Goal: Task Accomplishment & Management: Manage account settings

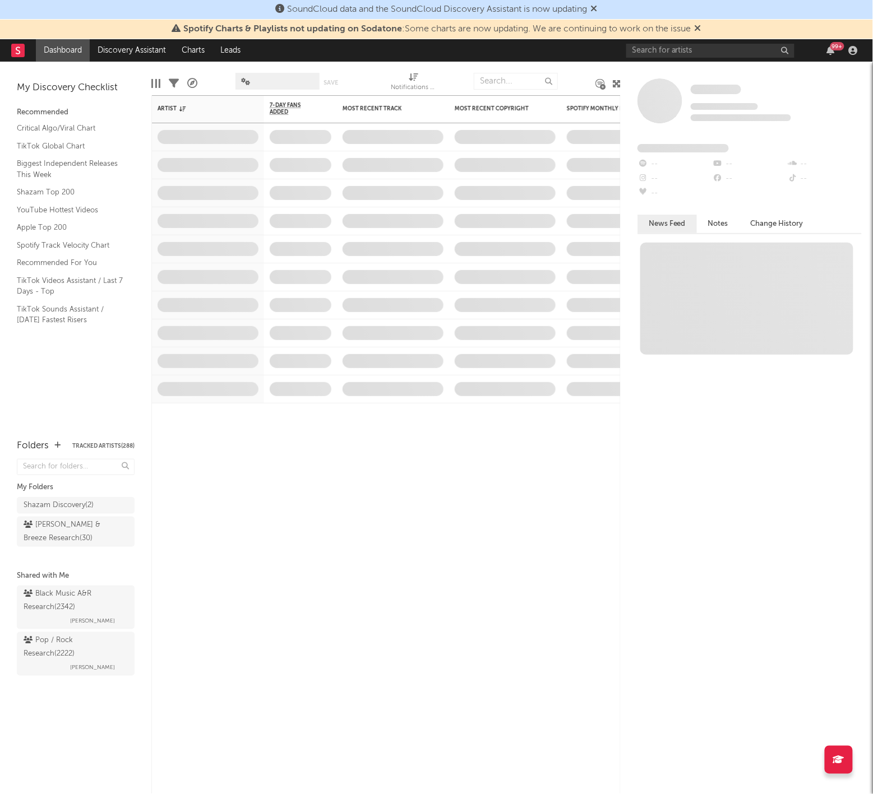
click at [677, 61] on div "99 +" at bounding box center [743, 50] width 235 height 22
click at [677, 60] on div "99 +" at bounding box center [743, 50] width 235 height 22
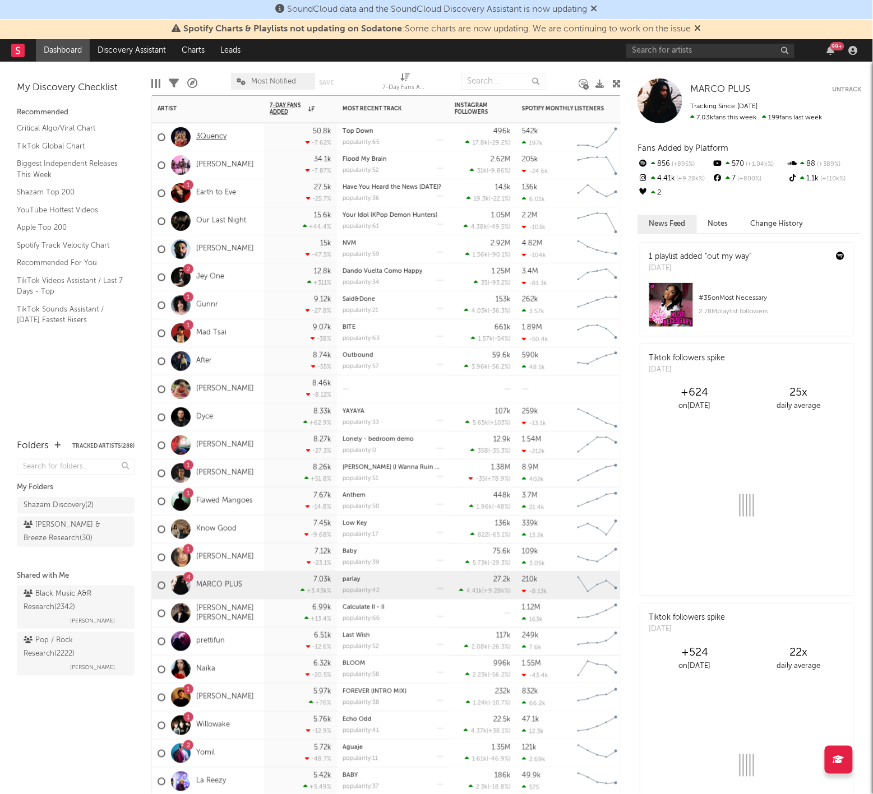
click at [200, 137] on link "3Quency" at bounding box center [211, 137] width 30 height 10
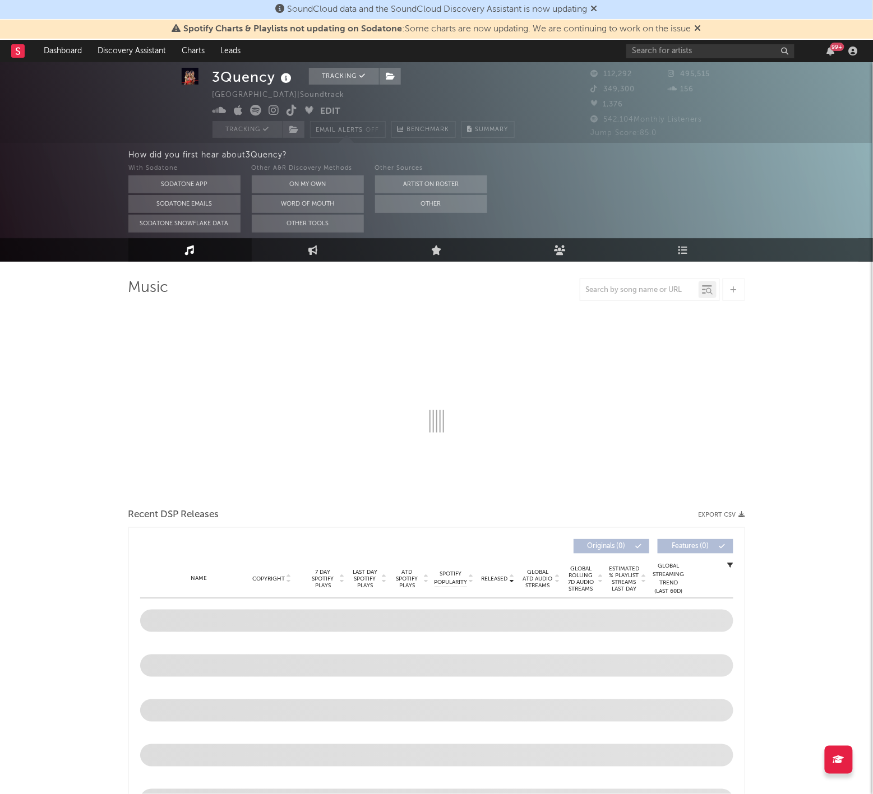
select select "1w"
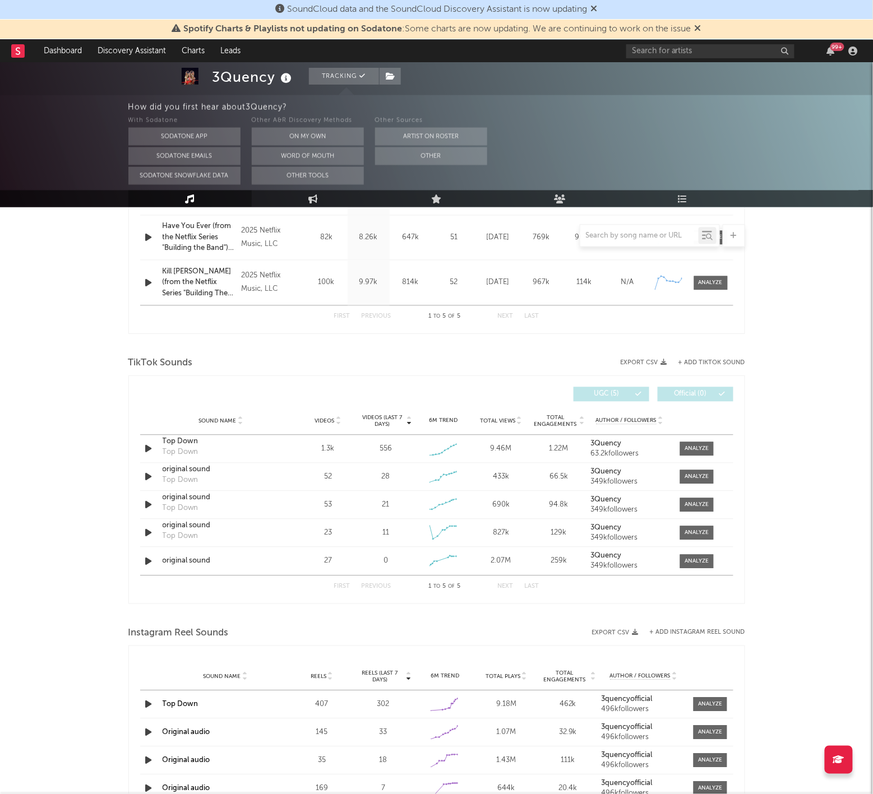
scroll to position [625, 0]
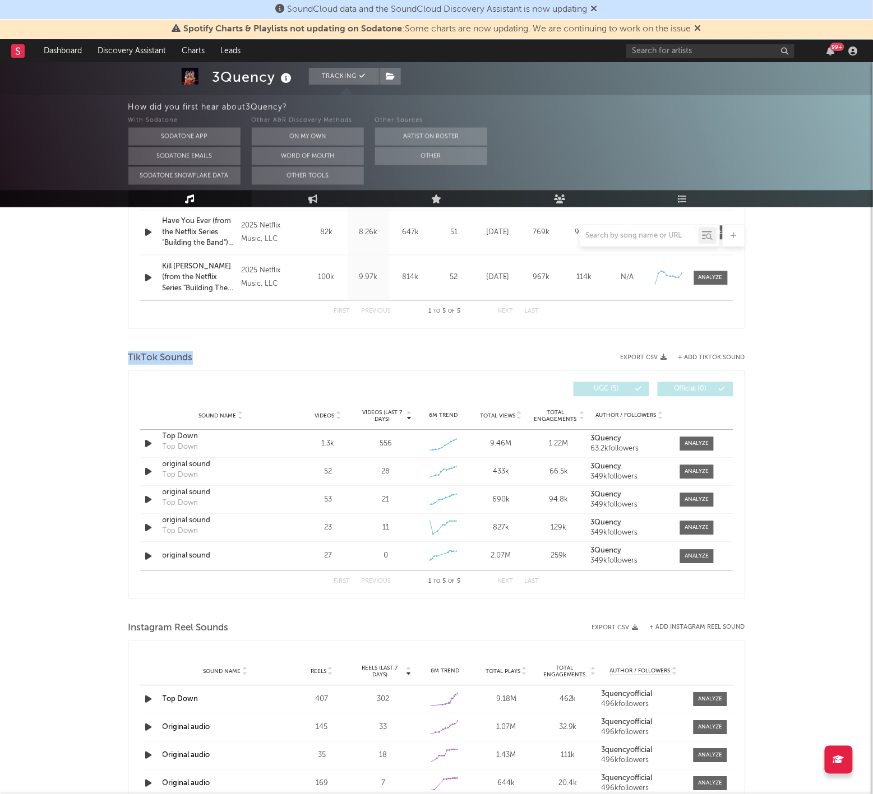
drag, startPoint x: 130, startPoint y: 353, endPoint x: 266, endPoint y: 353, distance: 136.2
click at [266, 353] on div "TikTok Sounds" at bounding box center [436, 358] width 617 height 19
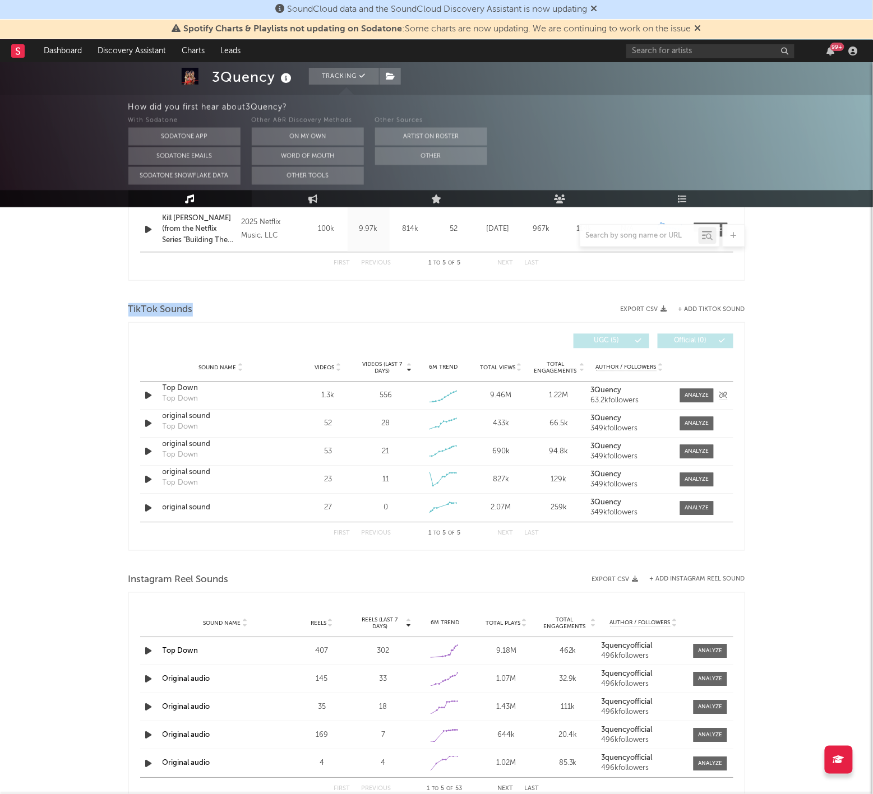
scroll to position [741, 0]
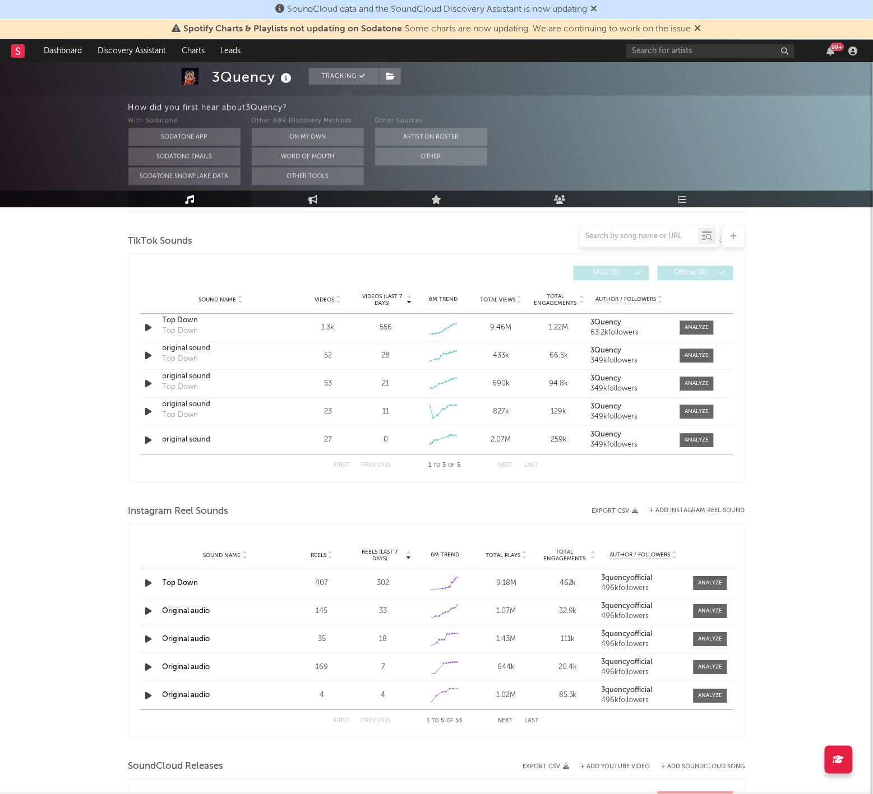
drag, startPoint x: 129, startPoint y: 521, endPoint x: 239, endPoint y: 521, distance: 110.4
click at [239, 521] on div "3Quency Tracking United States | Soundtrack Edit Tracking Email Alerts Off Benc…" at bounding box center [436, 218] width 873 height 1794
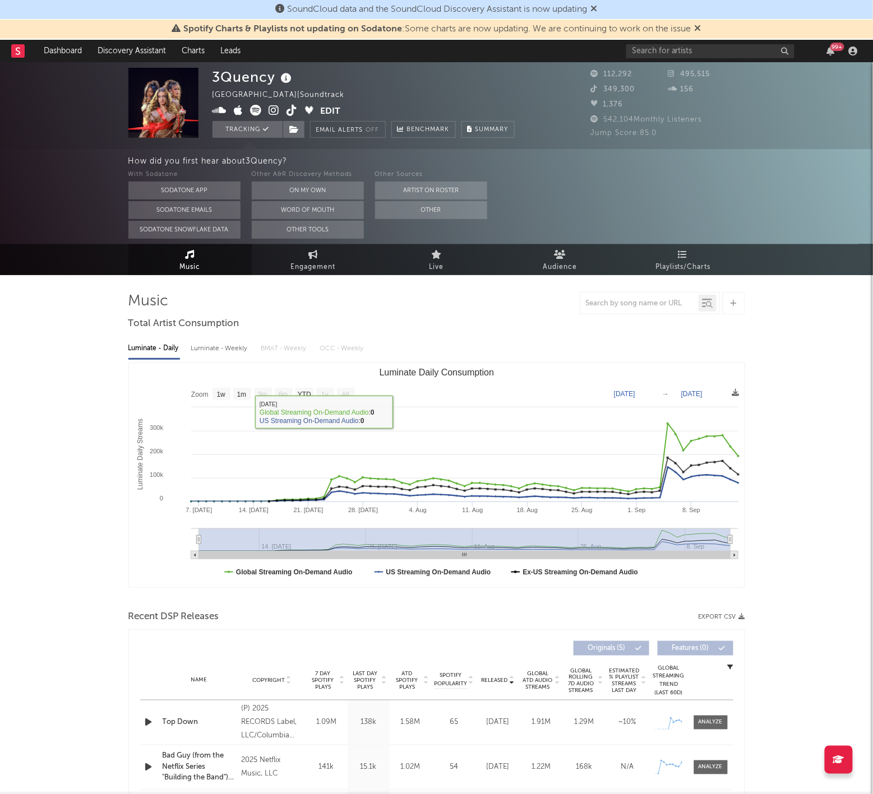
scroll to position [0, 0]
click at [644, 62] on div "99 +" at bounding box center [743, 51] width 235 height 22
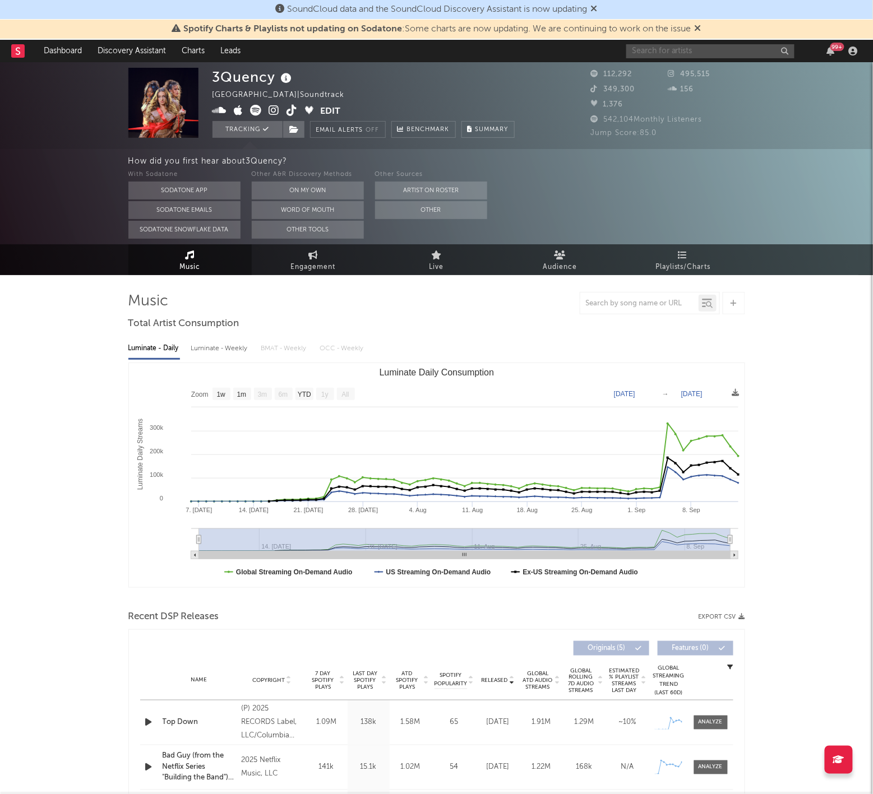
click at [644, 54] on input "text" at bounding box center [710, 51] width 168 height 14
type input "scotty apex"
click at [706, 75] on div "Scotty Apex" at bounding box center [727, 73] width 123 height 13
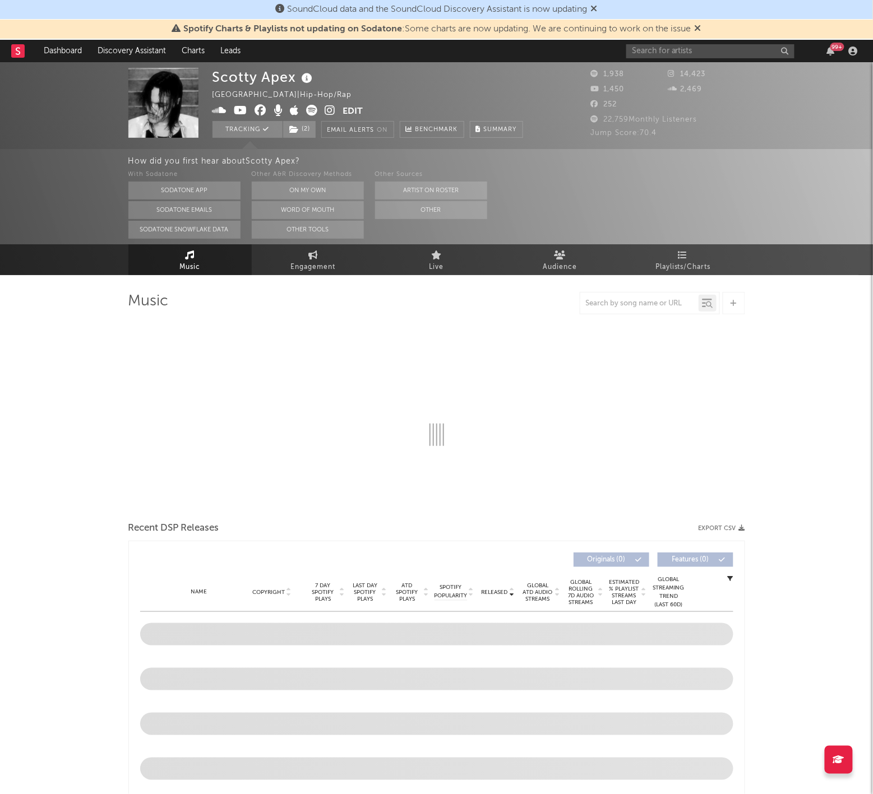
select select "6m"
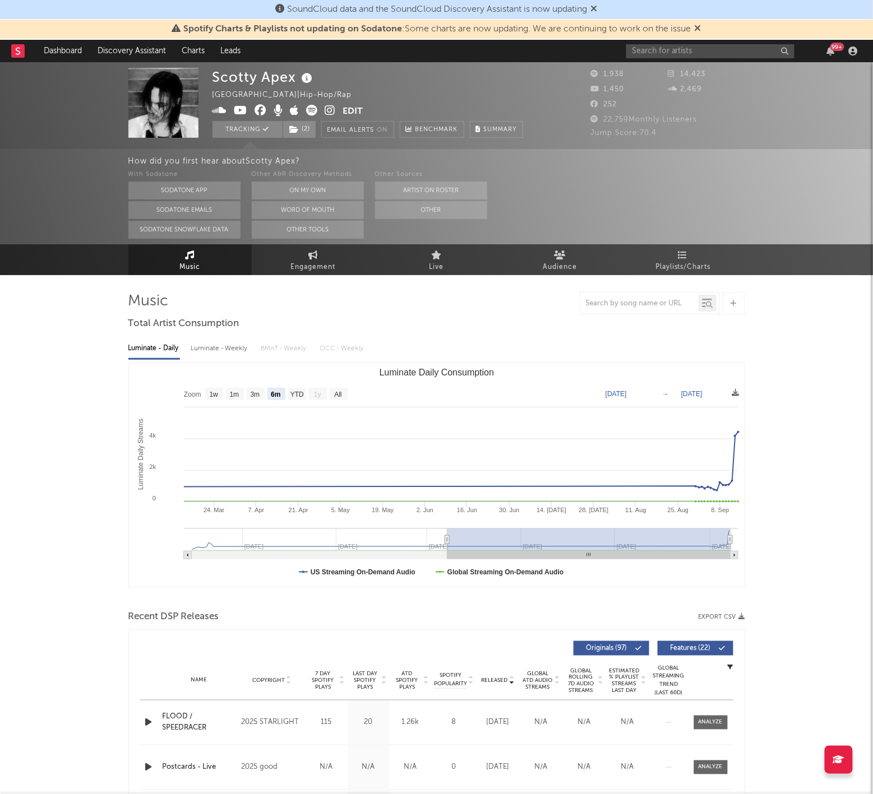
click at [353, 113] on button "Edit" at bounding box center [353, 112] width 20 height 14
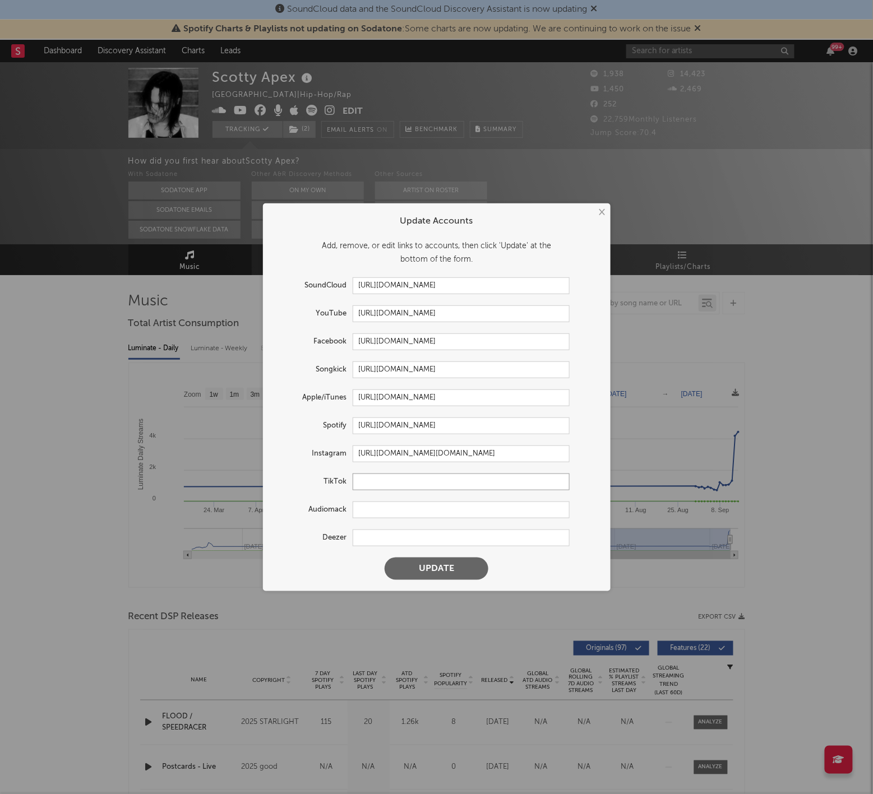
click at [381, 480] on input "text" at bounding box center [461, 482] width 217 height 17
paste input "https://www.tiktok.com/@scotty.apex"
click at [418, 565] on button "Update" at bounding box center [437, 569] width 104 height 22
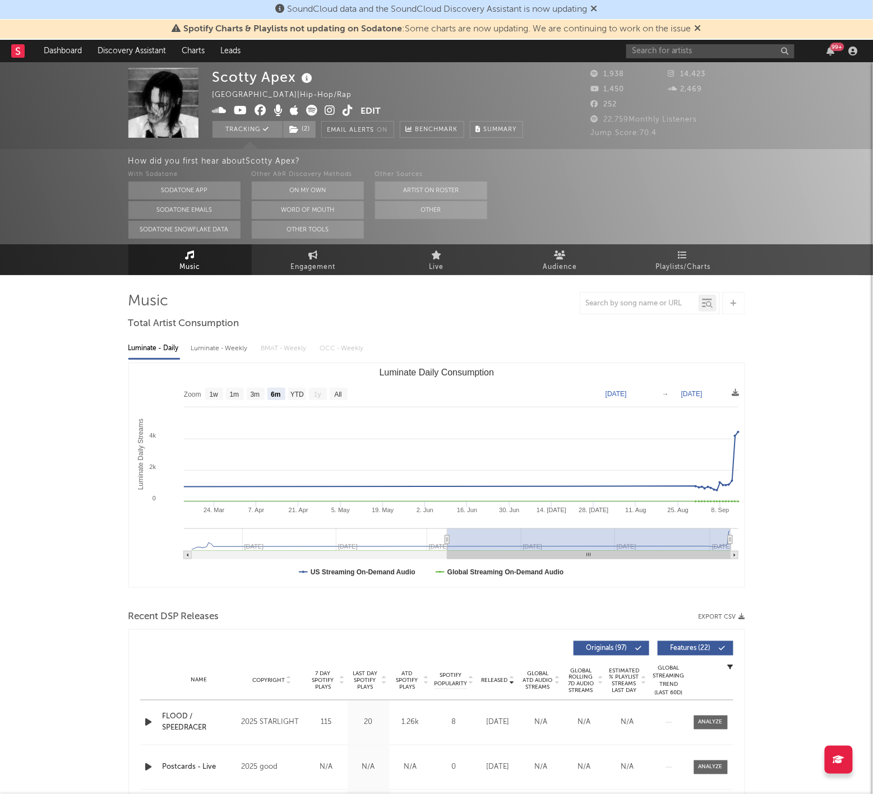
type input "https://www.tiktok.com/share/user/6785389976907760645"
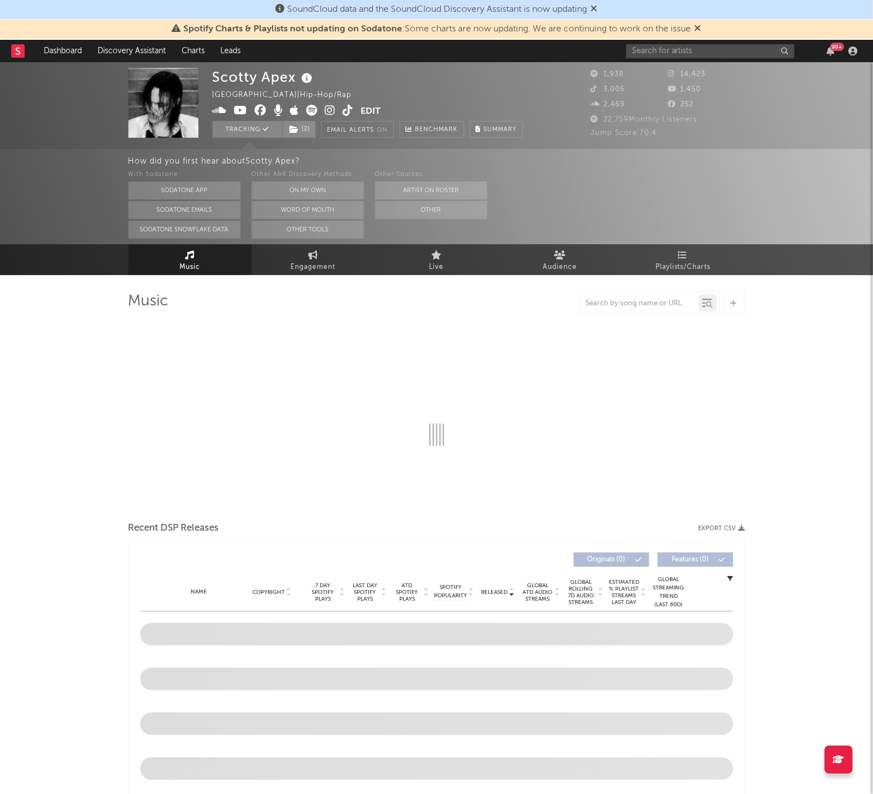
select select "6m"
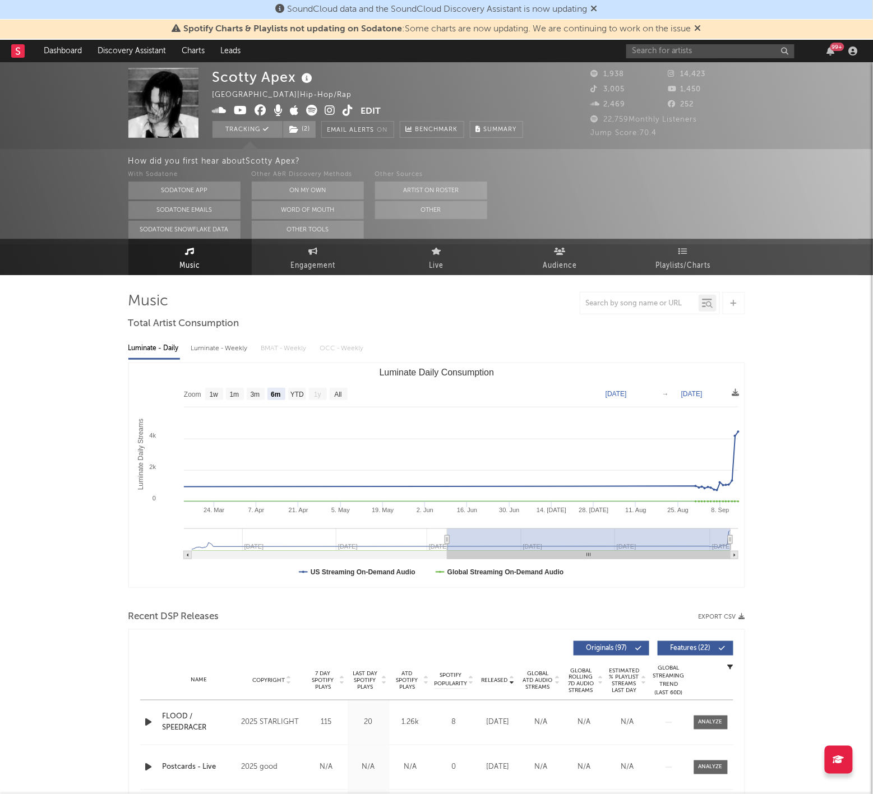
scroll to position [-4, 0]
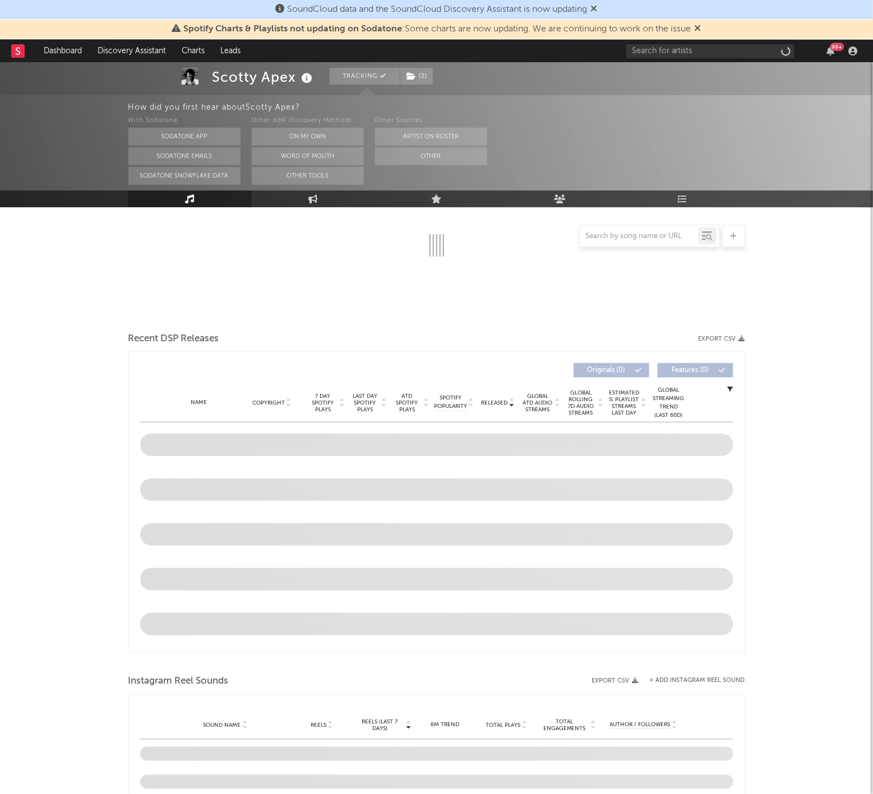
select select "6m"
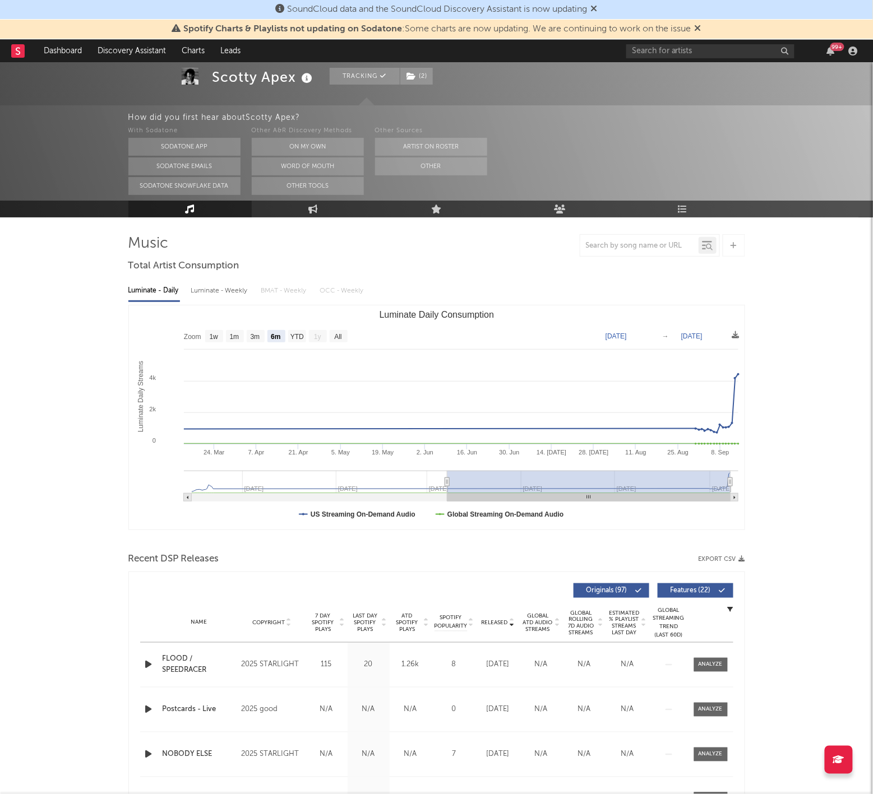
scroll to position [54, 0]
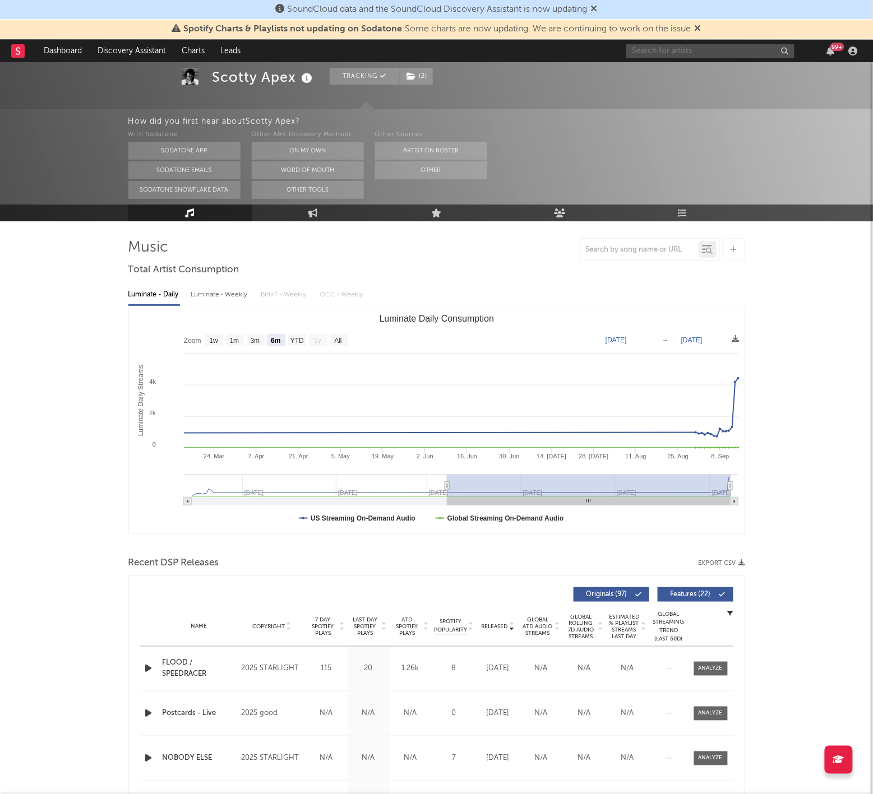
click at [650, 50] on input "text" at bounding box center [710, 51] width 168 height 14
type input "Destin laurel"
drag, startPoint x: 701, startPoint y: 67, endPoint x: 734, endPoint y: 72, distance: 33.5
click at [734, 72] on div "Destin Laurel" at bounding box center [727, 73] width 123 height 13
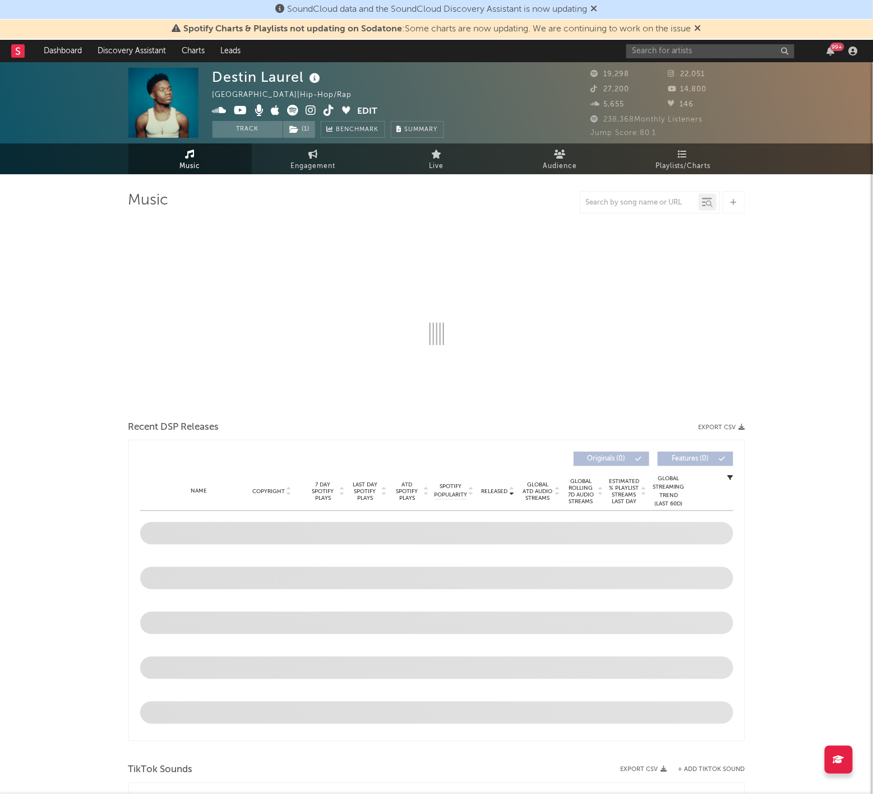
select select "6m"
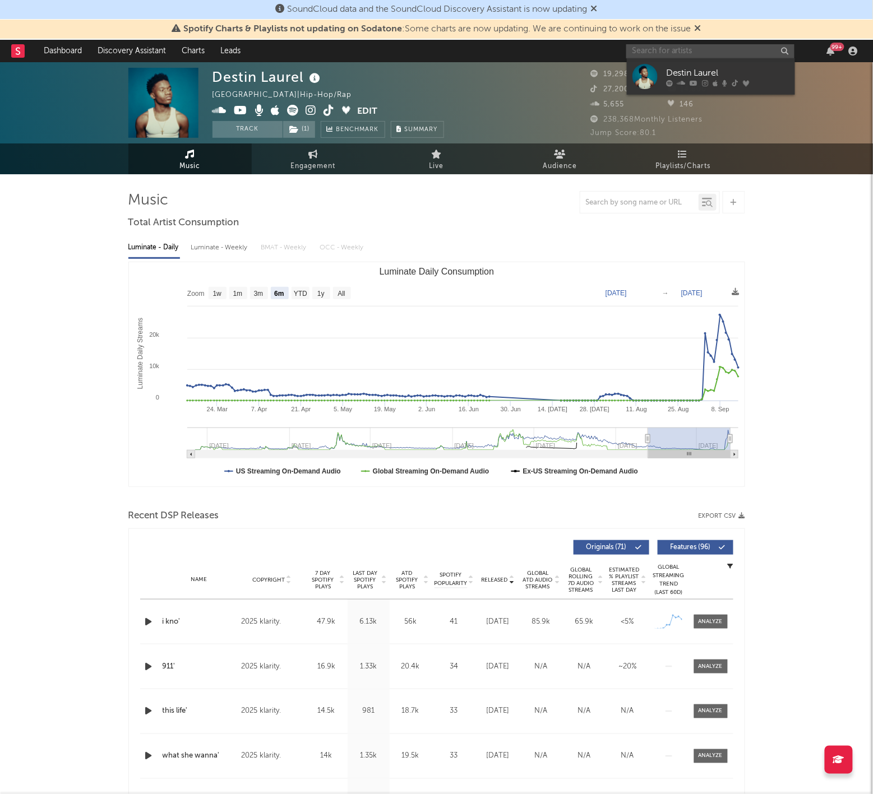
click at [694, 46] on input "text" at bounding box center [710, 51] width 168 height 14
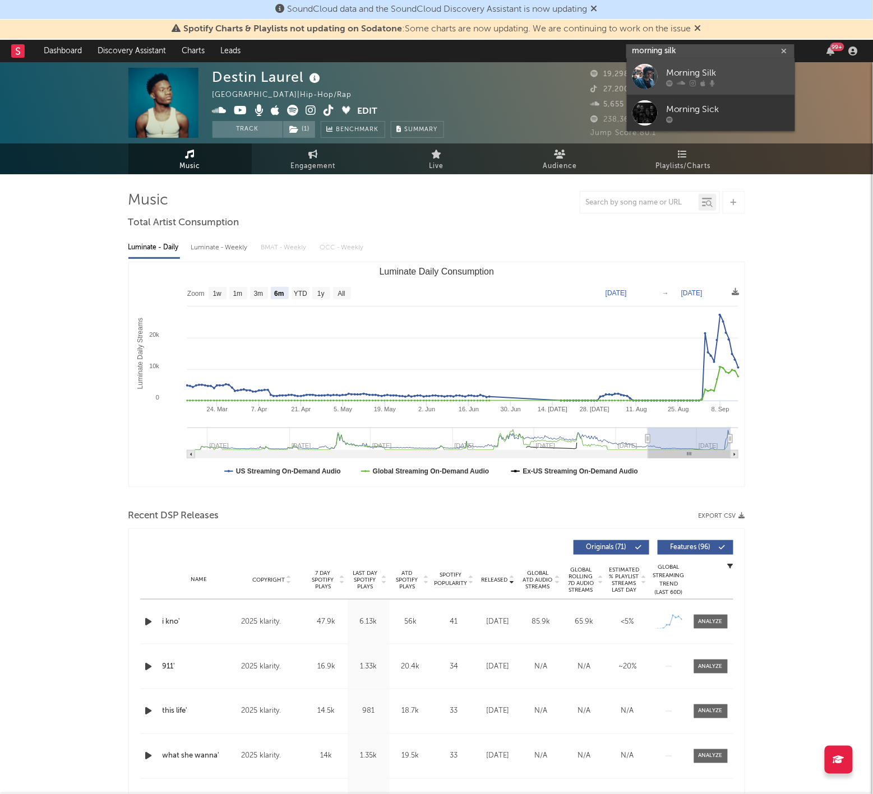
type input "morning silk"
click at [739, 72] on div "Morning Silk" at bounding box center [727, 73] width 123 height 13
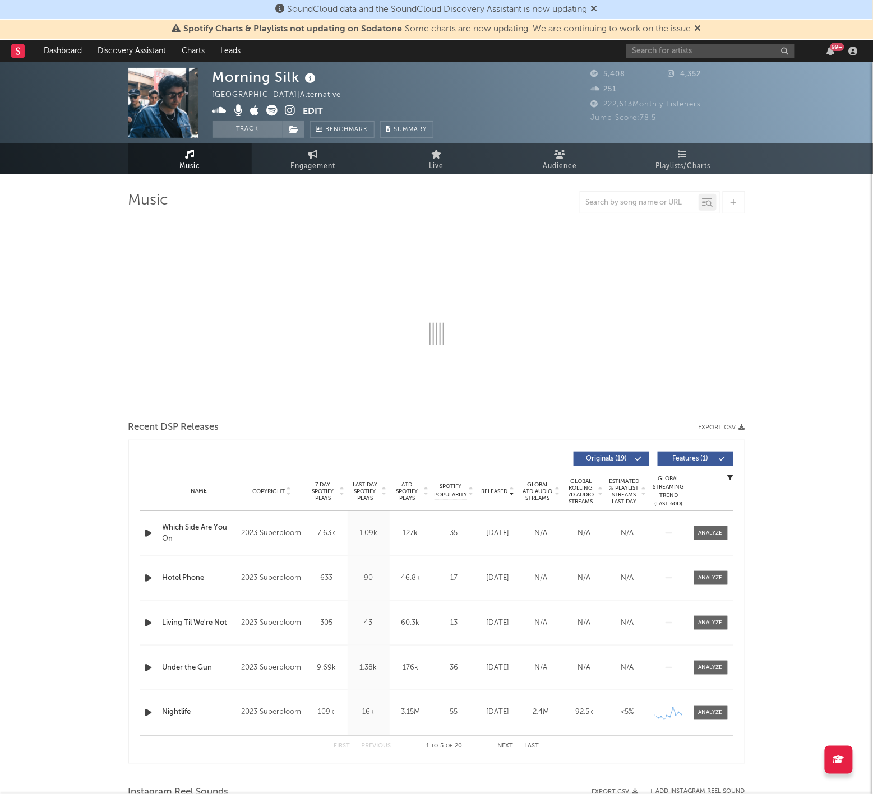
select select "6m"
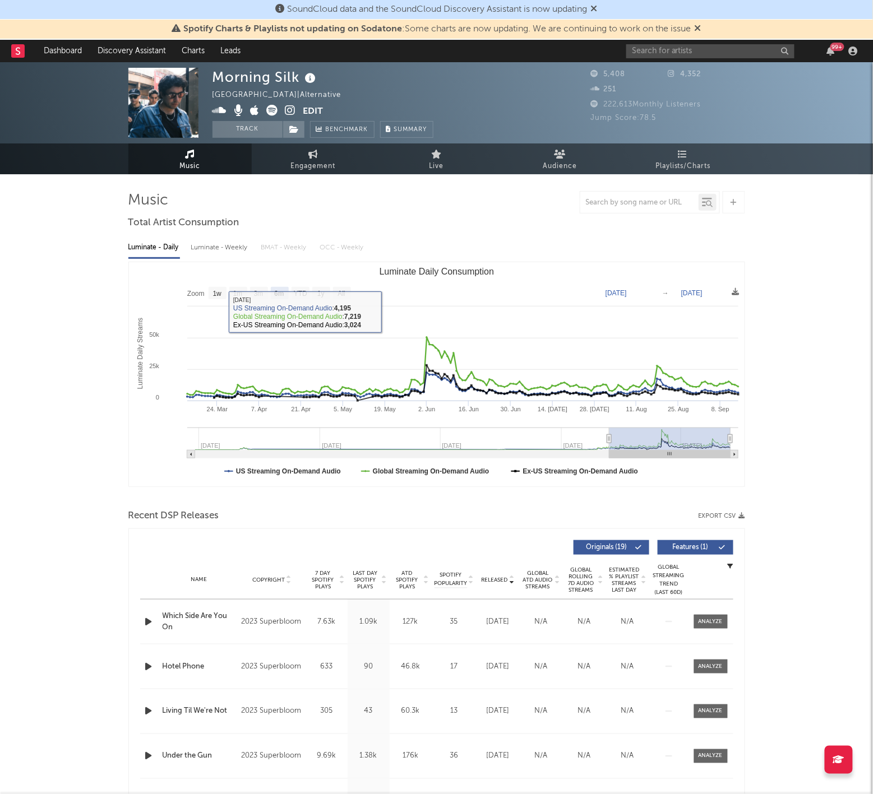
click at [214, 242] on div "Luminate - Weekly" at bounding box center [220, 247] width 59 height 19
select select "6m"
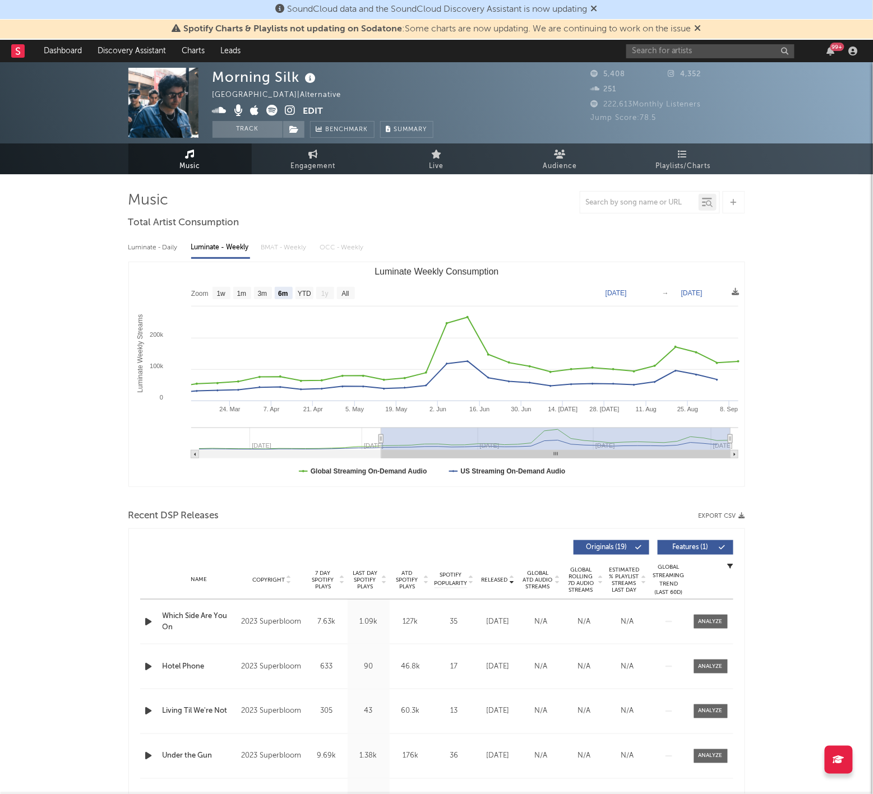
click at [152, 246] on div "Luminate - Daily" at bounding box center [154, 247] width 52 height 19
select select "6m"
